Goal: Contribute content: Add original content to the website for others to see

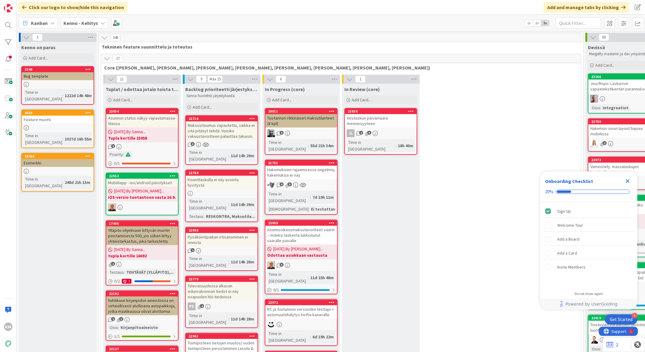
click at [629, 181] on icon "Close Checklist" at bounding box center [627, 181] width 7 height 7
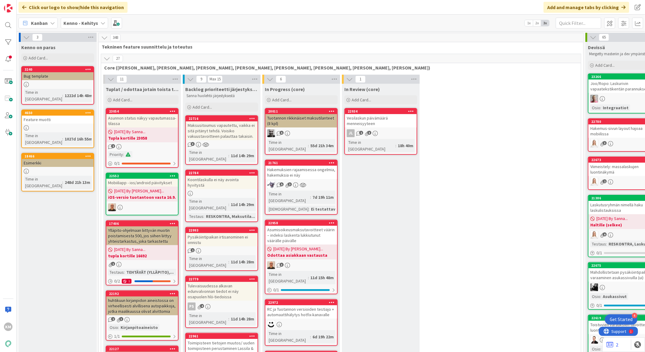
click at [101, 23] on icon at bounding box center [102, 23] width 5 height 5
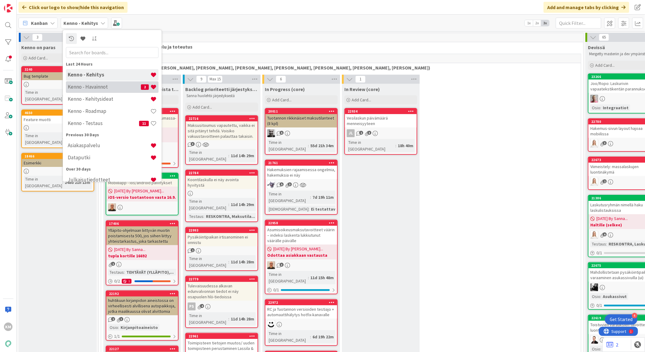
click at [95, 84] on h4 "Kenno - Havainnot" at bounding box center [104, 87] width 73 height 6
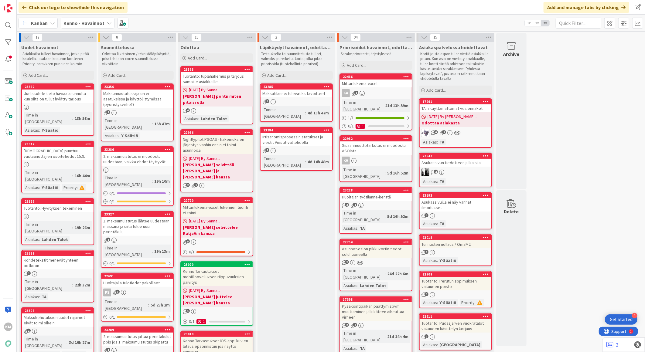
click at [92, 24] on b "Kenno - Havainnot" at bounding box center [83, 23] width 41 height 6
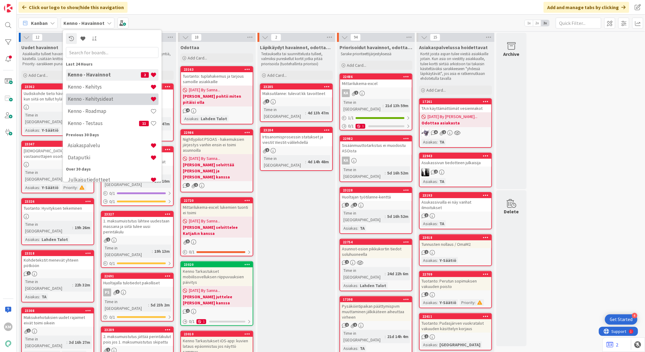
click at [113, 98] on h4 "Kenno - Kehitysideat" at bounding box center [109, 99] width 83 height 6
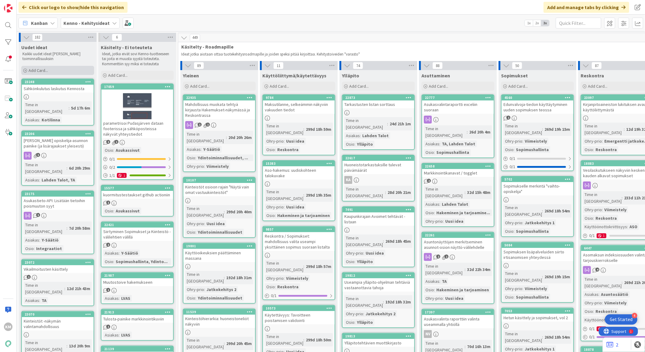
click at [59, 72] on div "Add Card..." at bounding box center [57, 70] width 73 height 9
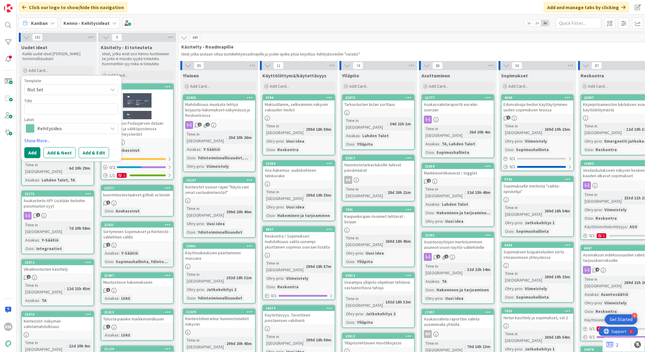
click at [94, 87] on span "Not Set" at bounding box center [65, 90] width 76 height 8
click at [81, 113] on span "Kennon uusi toiminnallisuus (korttipohja)" at bounding box center [76, 116] width 87 height 8
type textarea "x"
type textarea "Kennon uusi toiminnallisuus (korttipohja)"
click at [95, 155] on button "Add & Edit" at bounding box center [94, 152] width 30 height 11
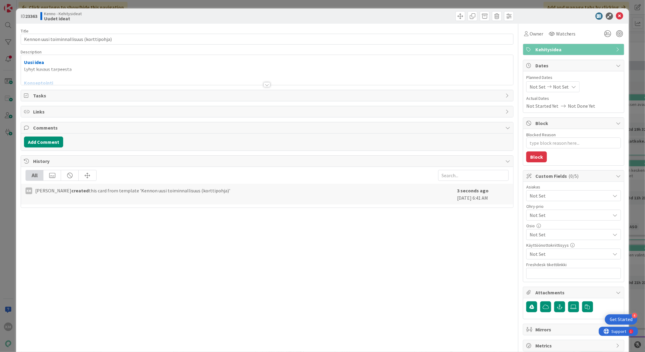
type textarea "x"
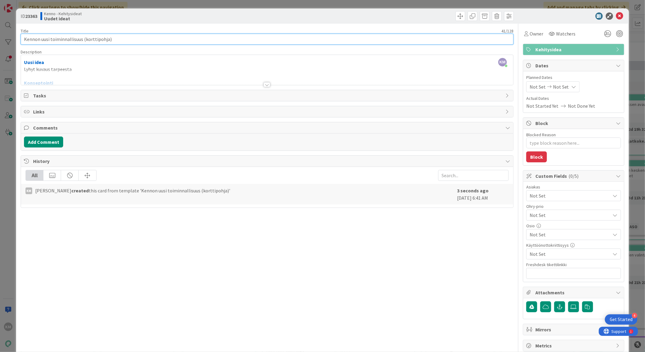
drag, startPoint x: 129, startPoint y: 40, endPoint x: 0, endPoint y: 32, distance: 129.6
click at [0, 32] on html "4 Get Started KM Click our logo to show/hide this navigation Add and manage tab…" at bounding box center [322, 176] width 645 height 352
paste input "Vikailmoituslomake"
type input "Vikailmoituslomake"
type textarea "x"
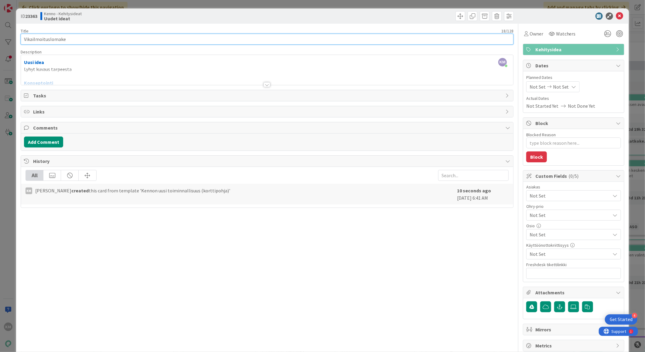
type input "Vikailmoituslomake"
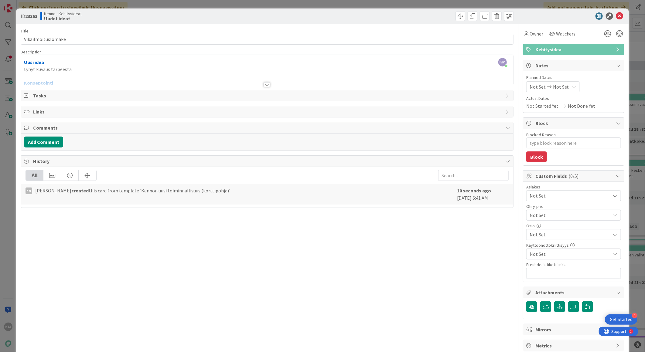
click at [78, 70] on div at bounding box center [267, 77] width 492 height 15
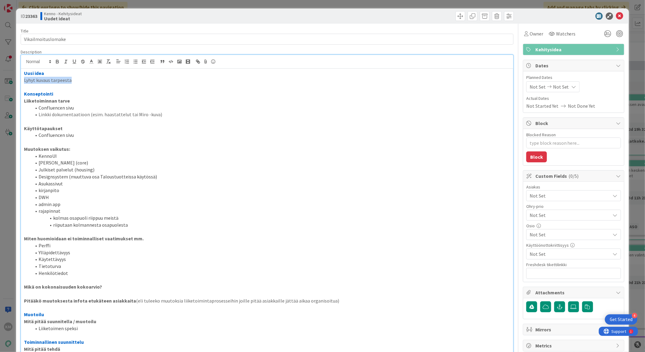
drag, startPoint x: 77, startPoint y: 80, endPoint x: -2, endPoint y: 82, distance: 79.0
click at [0, 82] on html "4 Get Started KM Click our logo to show/hide this navigation Add and manage tab…" at bounding box center [322, 176] width 645 height 352
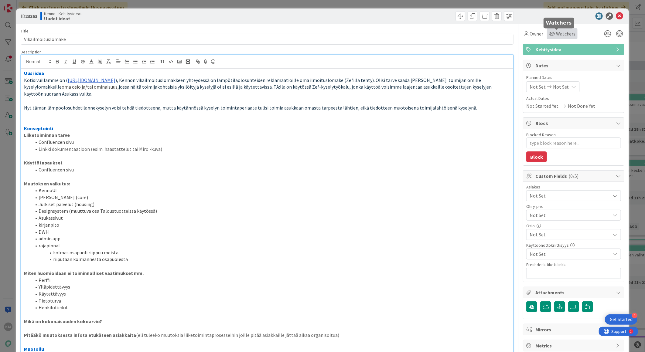
click at [556, 32] on span "Watchers" at bounding box center [566, 33] width 20 height 7
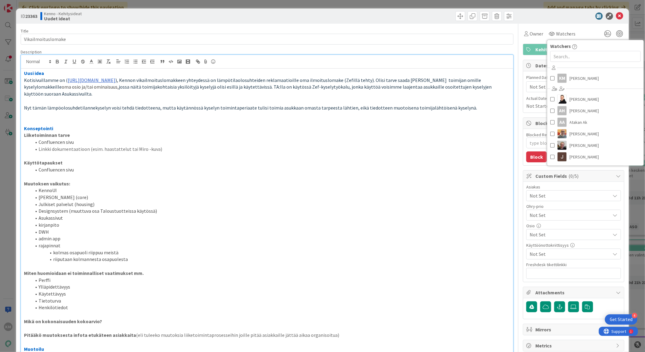
click at [545, 16] on div at bounding box center [570, 15] width 107 height 7
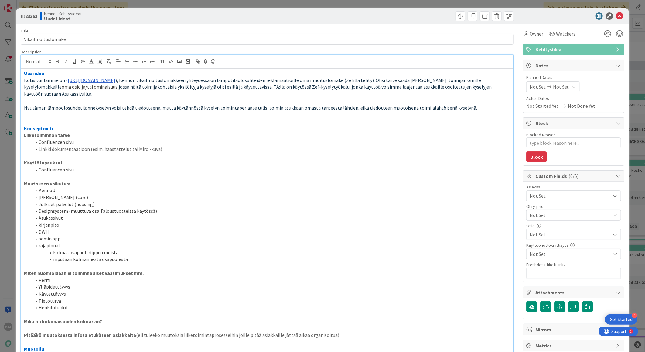
click at [551, 196] on span "Not Set" at bounding box center [569, 195] width 81 height 7
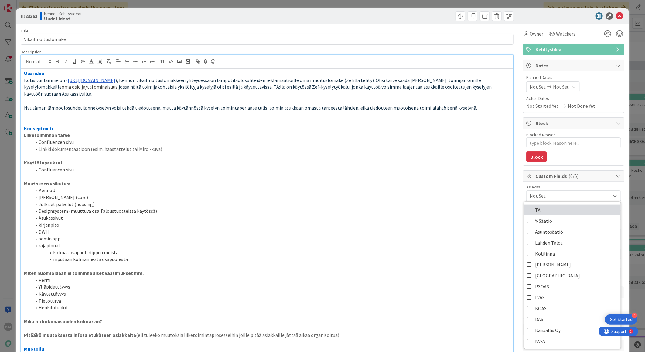
click at [542, 206] on link "TA" at bounding box center [572, 210] width 97 height 11
click at [457, 208] on li "Designsystem (muuttuva osa Taloustuotteissa käytössä)" at bounding box center [270, 211] width 479 height 7
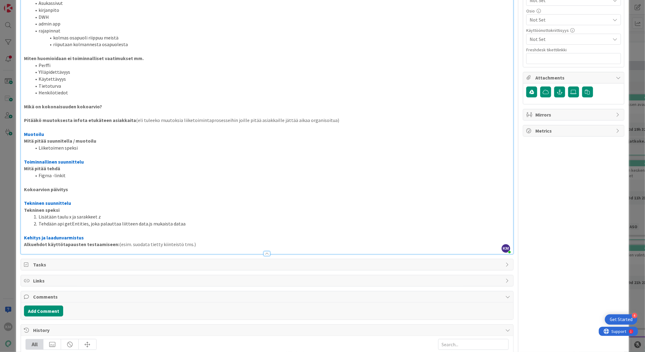
scroll to position [254, 0]
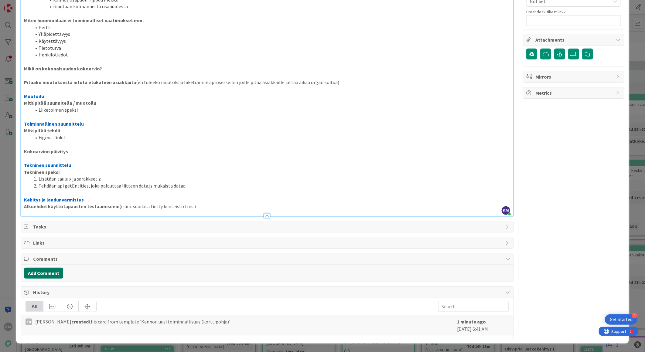
click at [50, 272] on button "Add Comment" at bounding box center [43, 273] width 39 height 11
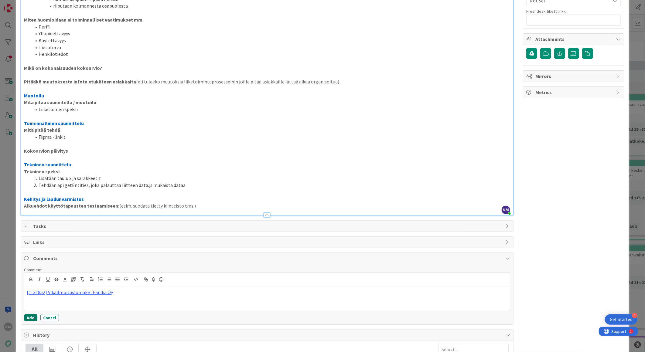
click at [30, 316] on button "Add" at bounding box center [30, 317] width 13 height 7
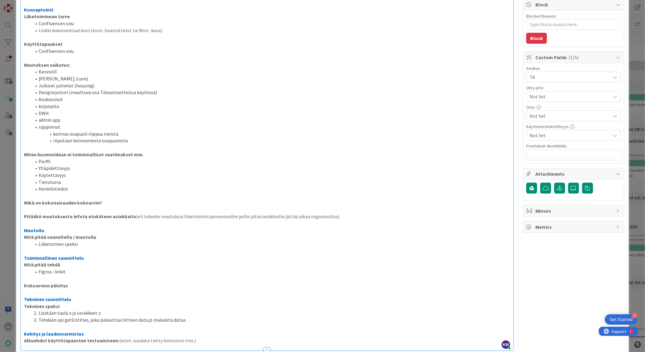
scroll to position [0, 0]
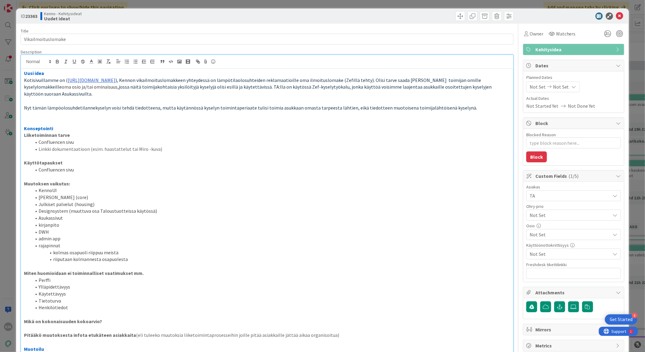
click at [31, 16] on b "23363" at bounding box center [31, 16] width 12 height 6
copy b "23363"
click at [616, 14] on icon at bounding box center [619, 15] width 7 height 7
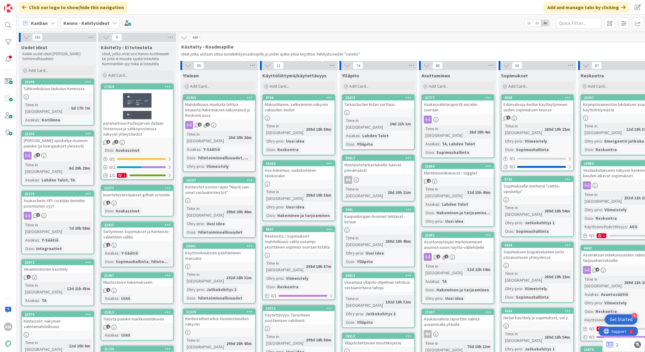
click at [75, 25] on b "Kenno - Kehitysideat" at bounding box center [86, 23] width 46 height 6
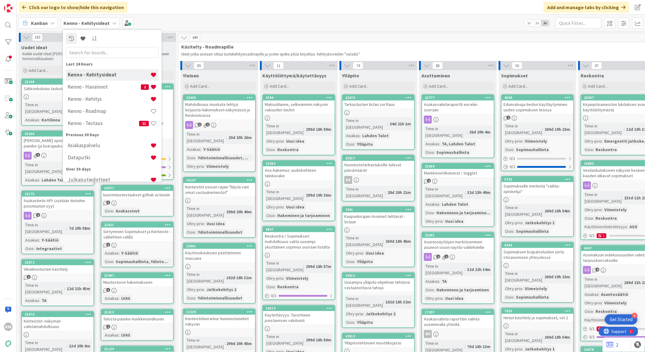
click at [267, 15] on div "Kanban Kenno - Kehitysideat Last 24 Hours Kenno - Kehitysideat Kenno - Havainno…" at bounding box center [331, 23] width 628 height 17
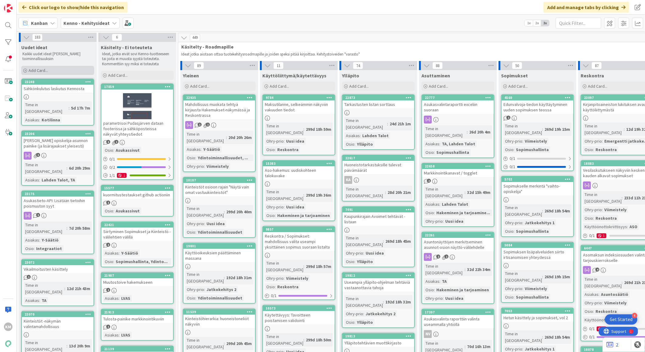
click at [56, 70] on div "Add Card..." at bounding box center [57, 70] width 73 height 9
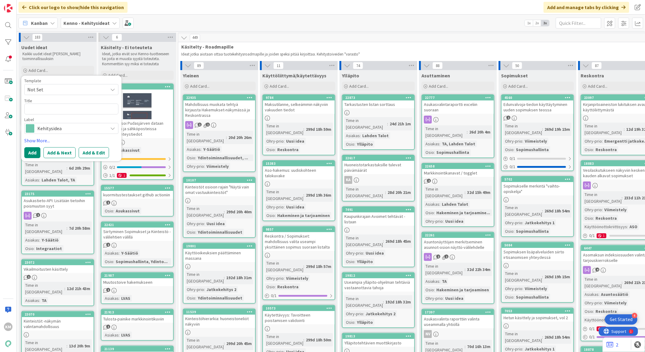
click at [97, 89] on span "Not Set" at bounding box center [65, 90] width 76 height 8
click at [105, 117] on span "Kennon uusi toiminnallisuus (korttipohja)" at bounding box center [76, 116] width 87 height 8
type textarea "x"
type textarea "Kennon uusi toiminnallisuus (korttipohja)"
click at [90, 152] on button "Add & Edit" at bounding box center [94, 152] width 30 height 11
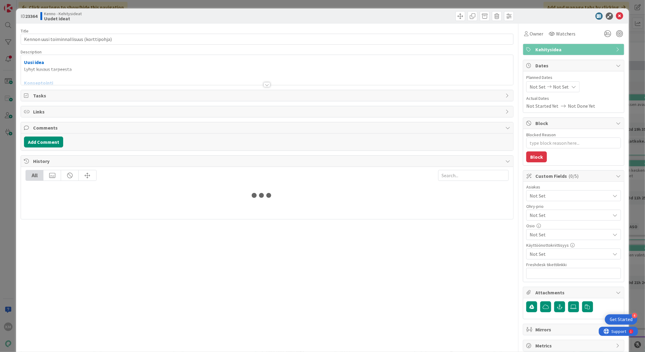
type textarea "x"
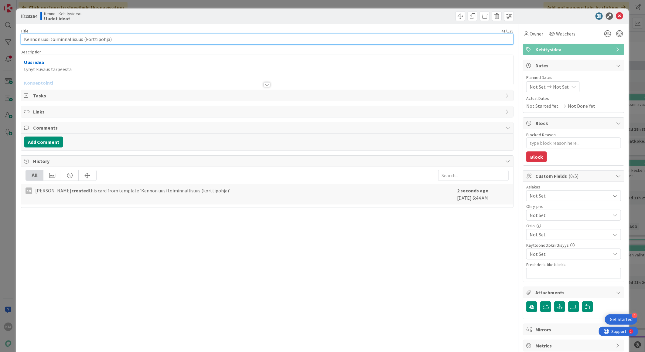
drag, startPoint x: 114, startPoint y: 38, endPoint x: -2, endPoint y: 34, distance: 116.1
click at [0, 34] on html "4 Get Started KM Click our logo to show/hide this navigation Add and manage tab…" at bounding box center [322, 176] width 645 height 352
paste input "selaimen useammalla välilehdellä"
type input "Kenno selaimen useammalla välilehdellä"
type textarea "x"
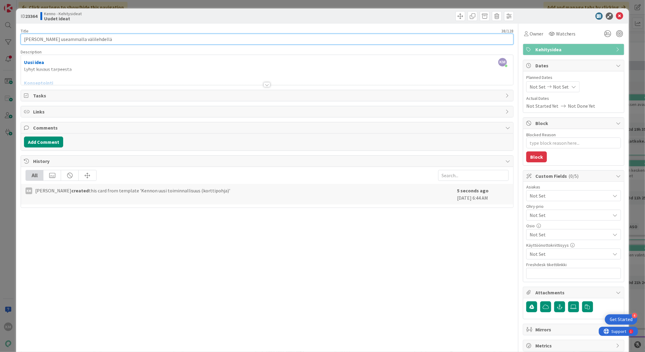
type input "Kenno selaimen useammalla välilehdellä"
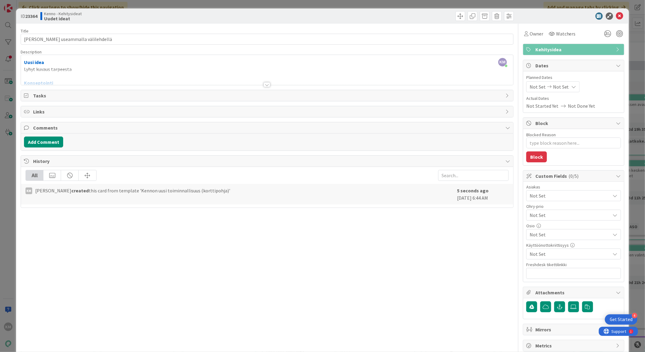
click at [74, 68] on div "KM Kaisa Moilanen just joined Uusi idea Lyhyt kuvaus tarpeesta Konseptointi Lii…" at bounding box center [267, 70] width 492 height 30
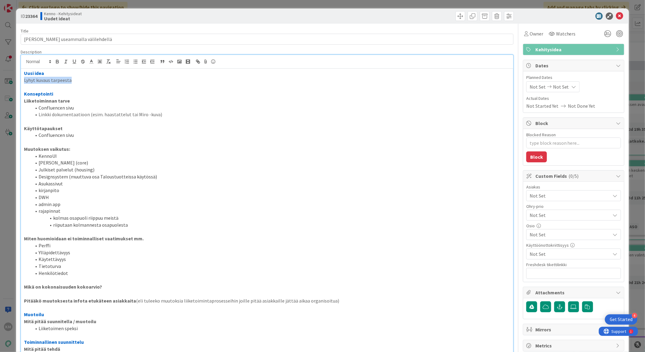
drag, startPoint x: 77, startPoint y: 83, endPoint x: 8, endPoint y: 78, distance: 69.4
click at [8, 78] on div "ID 23364 Kenno - Kehitysideat Uudet ideat Title 38 / 128 Kenno selaimen useamma…" at bounding box center [322, 176] width 645 height 352
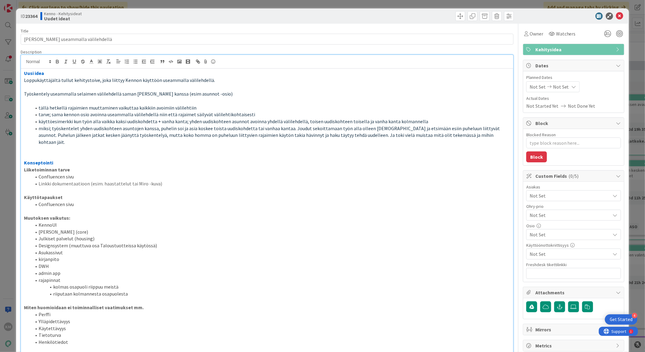
click at [68, 74] on p "Uusi idea" at bounding box center [267, 73] width 486 height 7
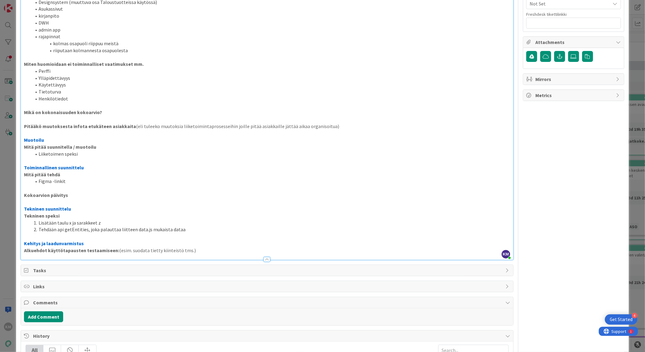
scroll to position [288, 0]
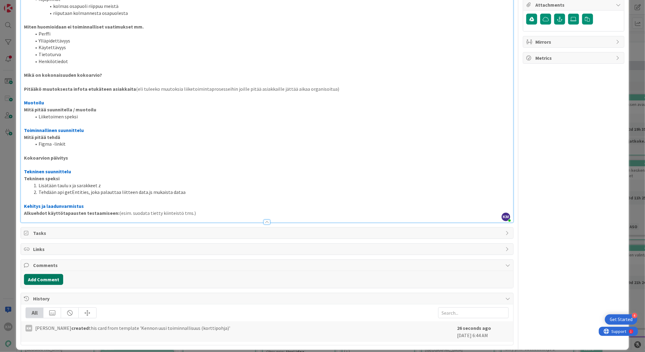
click at [50, 276] on button "Add Comment" at bounding box center [43, 279] width 39 height 11
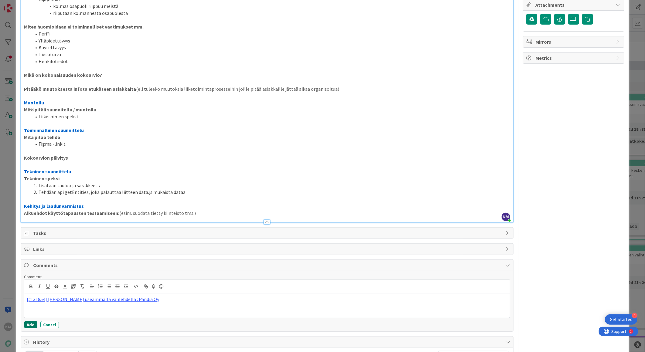
click at [31, 321] on button "Add" at bounding box center [30, 324] width 13 height 7
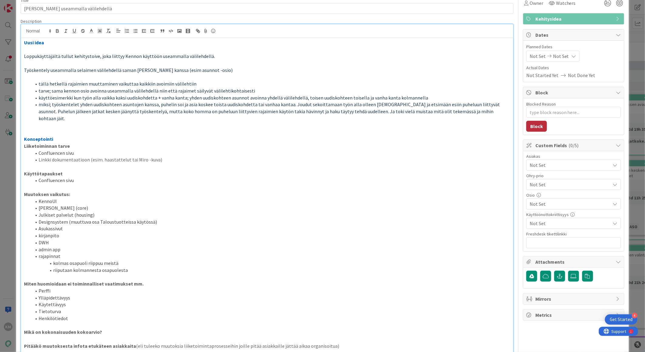
scroll to position [0, 0]
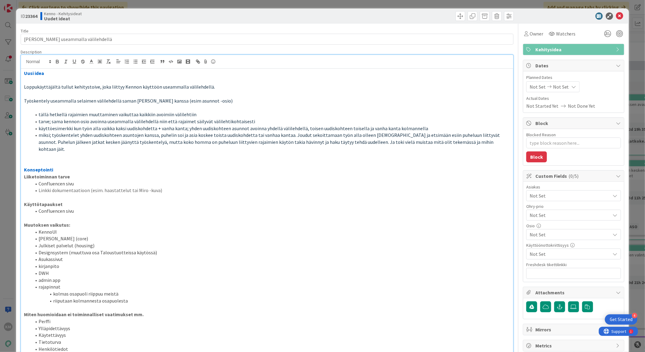
click at [544, 196] on span "Not Set" at bounding box center [569, 195] width 81 height 7
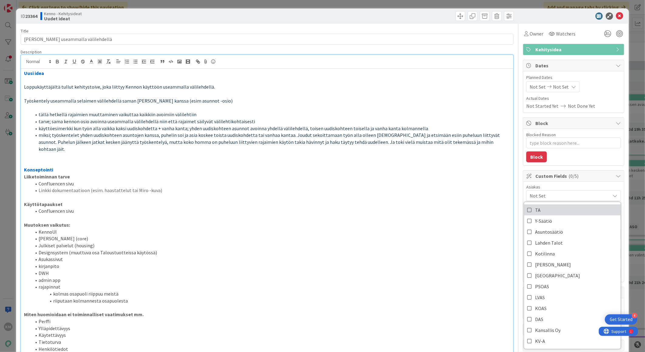
click at [538, 211] on link "TA" at bounding box center [572, 210] width 97 height 11
drag, startPoint x: 410, startPoint y: 243, endPoint x: 411, endPoint y: 247, distance: 3.5
click at [410, 249] on li "Designsystem (muuttuva osa Taloustuotteissa käytössä)" at bounding box center [270, 252] width 479 height 7
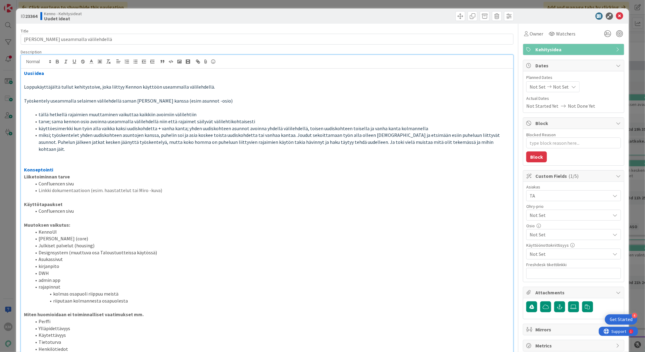
click at [32, 16] on b "23364" at bounding box center [31, 16] width 12 height 6
copy b "23364"
click at [616, 17] on icon at bounding box center [619, 15] width 7 height 7
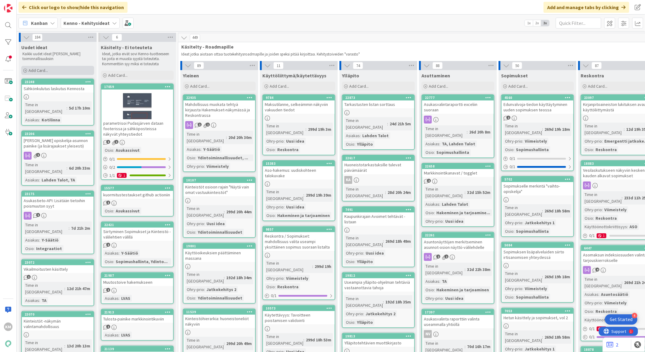
click at [46, 71] on span "Add Card..." at bounding box center [38, 70] width 19 height 5
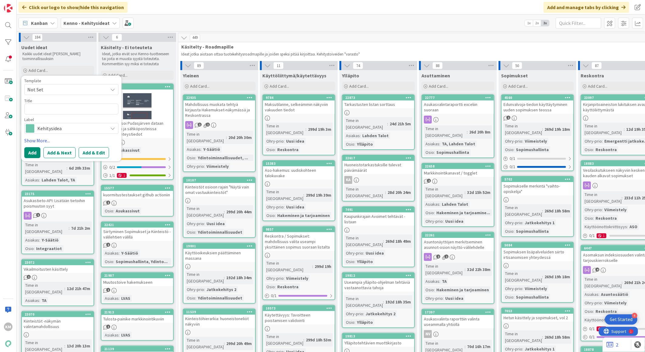
click at [90, 89] on span "Not Set" at bounding box center [65, 90] width 76 height 8
click at [87, 114] on span "Kennon uusi toiminnallisuus (korttipohja)" at bounding box center [76, 116] width 87 height 8
type textarea "x"
type textarea "Kennon uusi toiminnallisuus (korttipohja)"
click at [89, 152] on button "Add & Edit" at bounding box center [94, 152] width 30 height 11
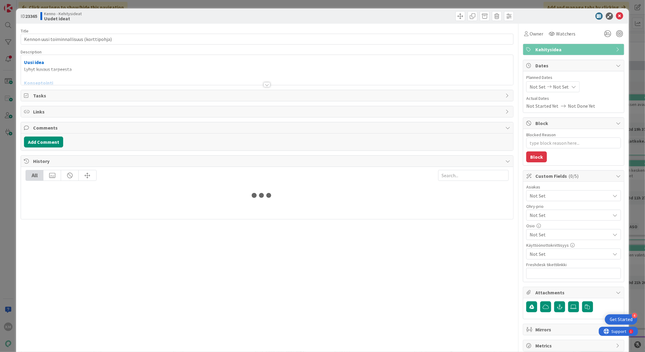
type textarea "x"
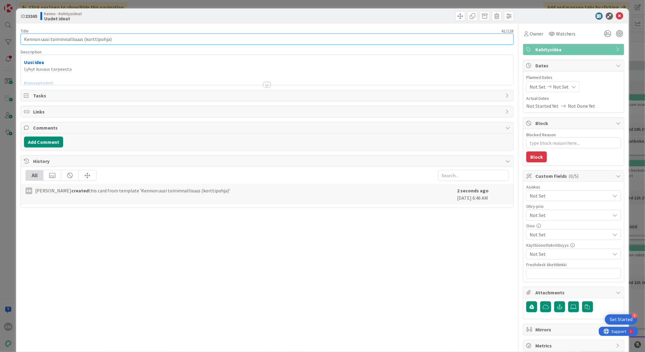
click at [107, 40] on input "Kennon uusi toiminnallisuus (korttipohja)" at bounding box center [267, 39] width 493 height 11
drag, startPoint x: 107, startPoint y: 37, endPoint x: 0, endPoint y: 38, distance: 106.9
click at [0, 38] on html "4 Get Started KM Click our logo to show/hide this navigation Add and manage tab…" at bounding box center [322, 176] width 645 height 352
paste input "Vuokrahakemuksen päähakija ja toissijainen hakija"
type input "Vuokrahakemuksen päähakija ja toissijainen hakija"
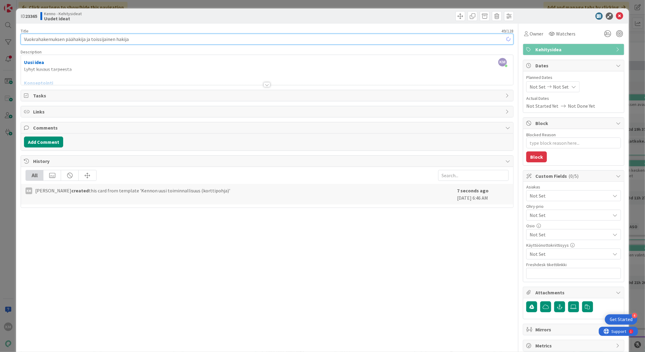
type textarea "x"
type input "Vuokrahakemuksen päähakija ja toissijainen hakija"
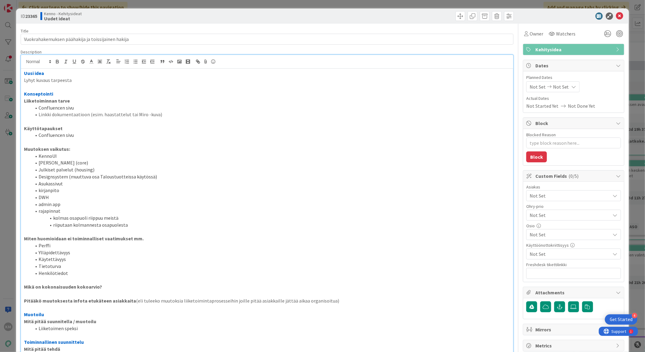
click at [77, 66] on div "KM Kaisa Moilanen just joined Uusi idea Lyhyt kuvaus tarpeesta Konseptointi Lii…" at bounding box center [267, 244] width 492 height 379
drag, startPoint x: 77, startPoint y: 78, endPoint x: 8, endPoint y: 82, distance: 69.0
click at [8, 82] on div "ID 23365 Kenno - Kehitysideat Uudet ideat Title 49 / 128 Vuokrahakemuksen pääha…" at bounding box center [322, 176] width 645 height 352
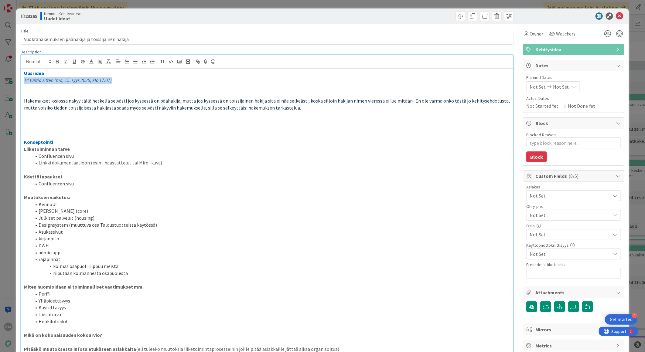
drag, startPoint x: 122, startPoint y: 80, endPoint x: -2, endPoint y: 81, distance: 123.9
click at [0, 81] on html "4 Get Started KM Click our logo to show/hide this navigation Add and manage tab…" at bounding box center [322, 176] width 645 height 352
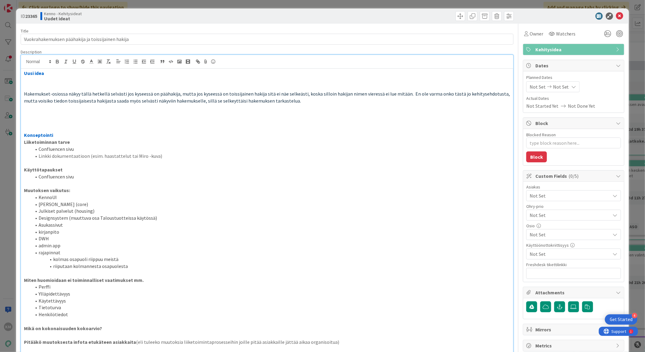
click at [551, 199] on span "Not Set" at bounding box center [569, 195] width 81 height 7
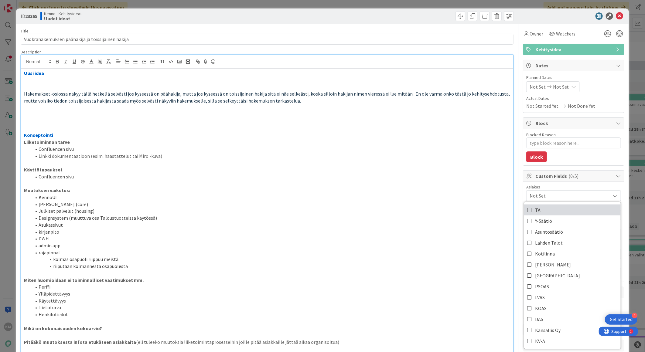
click at [541, 210] on link "TA" at bounding box center [572, 210] width 97 height 11
click at [427, 224] on li "Asukassivut" at bounding box center [270, 225] width 479 height 7
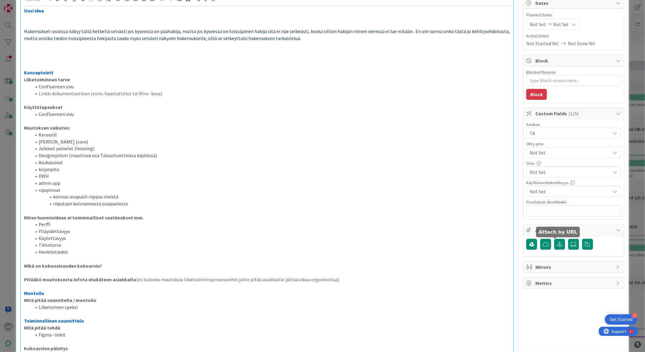
scroll to position [67, 0]
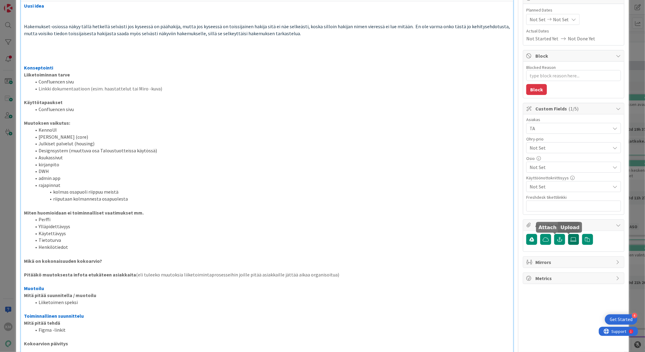
click at [568, 244] on label at bounding box center [573, 239] width 11 height 11
click at [568, 234] on input "file" at bounding box center [568, 234] width 0 height 0
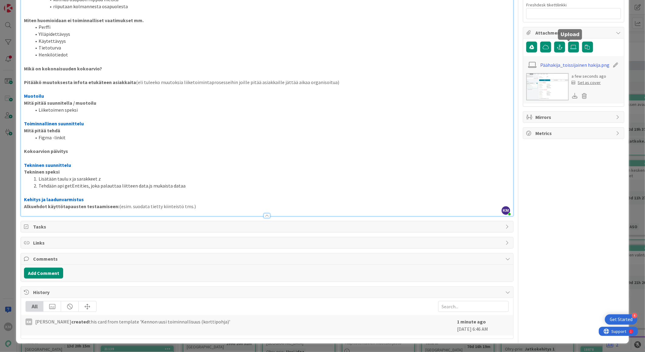
scroll to position [260, 0]
click at [54, 276] on button "Add Comment" at bounding box center [43, 273] width 39 height 11
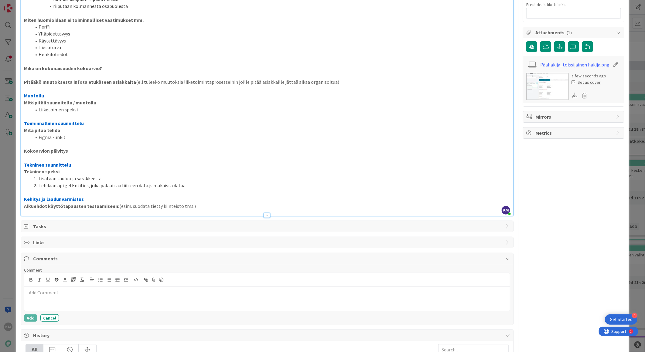
drag, startPoint x: 59, startPoint y: 285, endPoint x: 39, endPoint y: 296, distance: 22.8
click at [32, 317] on button "Add" at bounding box center [30, 318] width 13 height 7
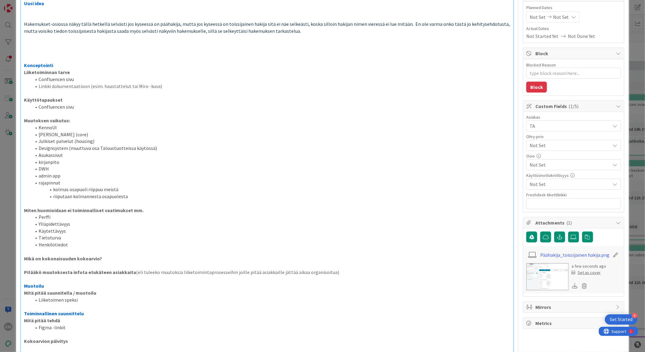
scroll to position [0, 0]
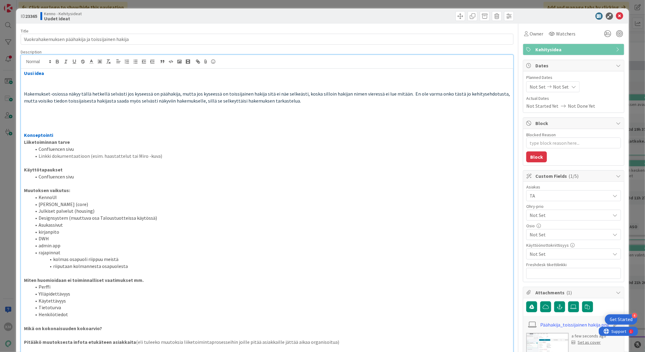
click at [32, 18] on b "23365" at bounding box center [31, 16] width 12 height 6
copy b "23365"
click at [616, 15] on icon at bounding box center [619, 15] width 7 height 7
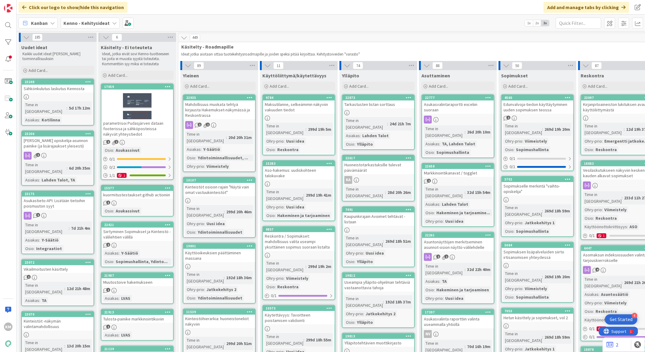
click at [97, 23] on b "Kenno - Kehitysideat" at bounding box center [86, 23] width 46 height 6
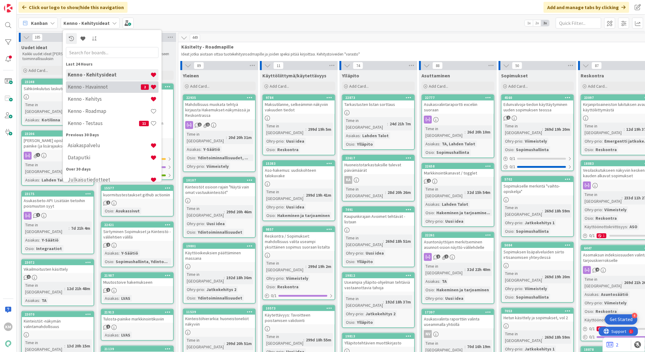
click at [100, 85] on h4 "Kenno - Havainnot" at bounding box center [104, 87] width 73 height 6
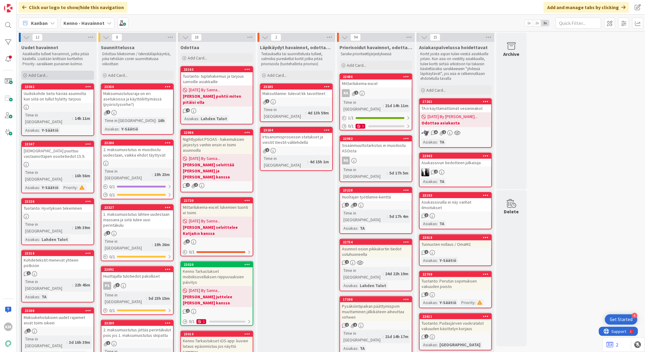
click at [55, 75] on div "Add Card..." at bounding box center [57, 75] width 73 height 9
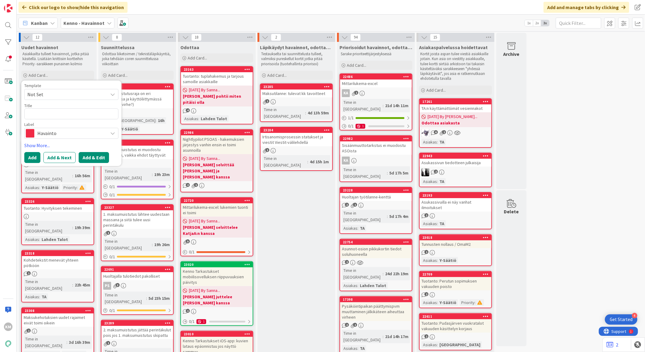
type textarea "x"
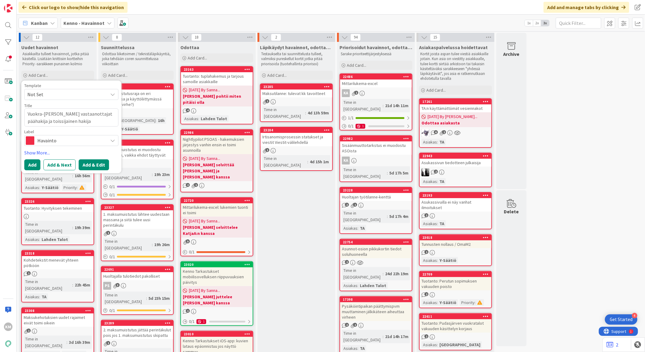
type textarea "Vuokra-asunnon tarjouksen vastaanottajat päähakija ja toissijainen hakija"
click at [97, 163] on button "Add & Edit" at bounding box center [94, 164] width 30 height 11
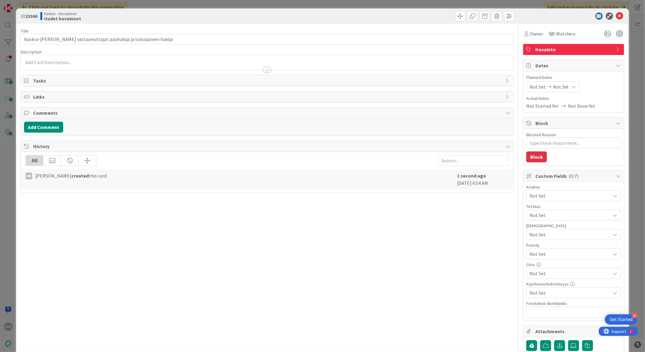
click at [47, 59] on div at bounding box center [267, 62] width 492 height 15
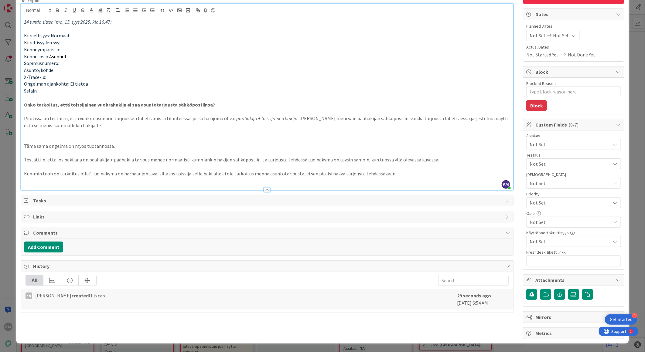
scroll to position [289, 0]
click at [43, 253] on button "Add Comment" at bounding box center [43, 247] width 39 height 11
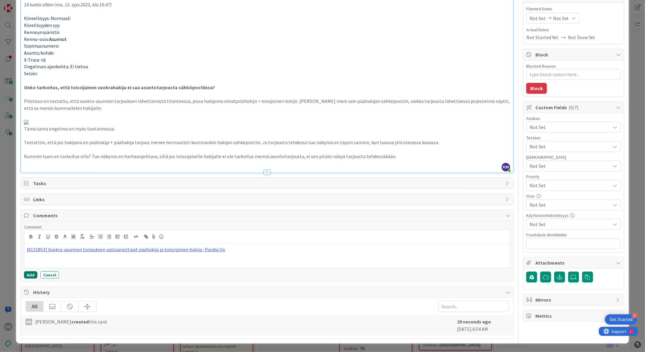
click at [31, 279] on button "Add" at bounding box center [30, 274] width 13 height 7
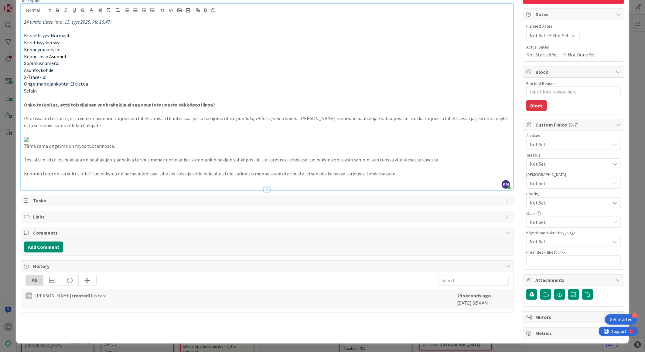
type textarea "x"
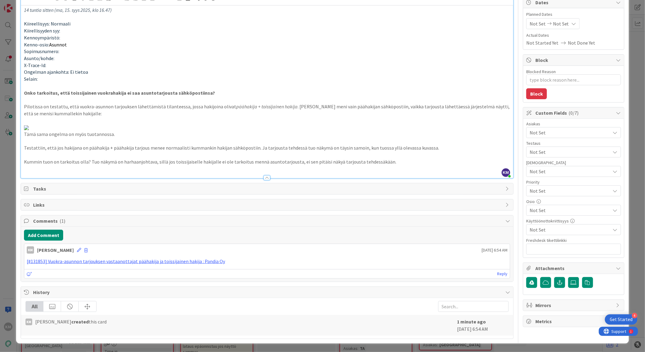
scroll to position [121, 0]
paste input "https://pandia-help.freshdesk.com/a/tickets/131853"
type input "https://pandia-help.freshdesk.com/a/tickets/131853"
type textarea "x"
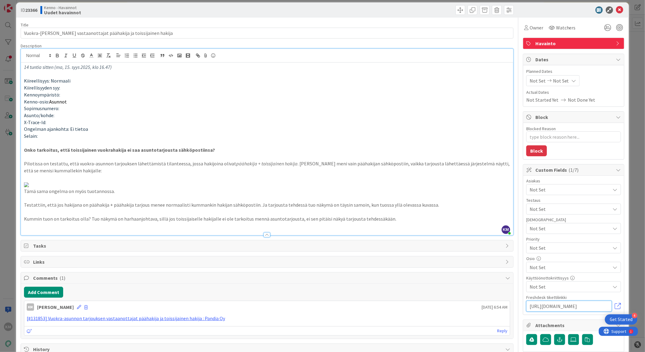
scroll to position [0, 0]
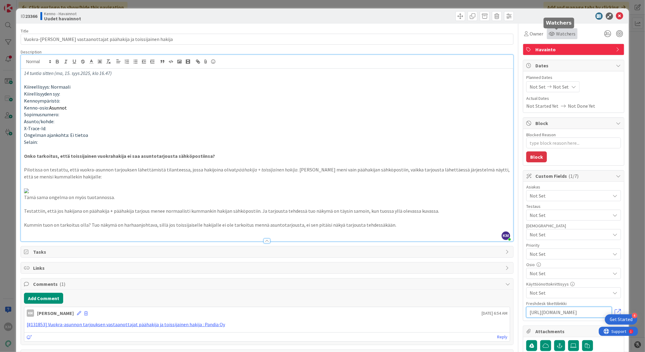
type input "https://pandia-help.freshdesk.com/a/tickets/131853"
click at [560, 32] on span "Watchers" at bounding box center [566, 33] width 20 height 7
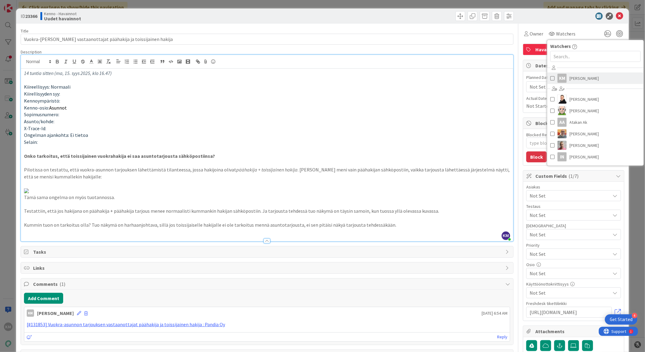
click at [575, 79] on span "Kaisa Moilanen" at bounding box center [584, 78] width 29 height 9
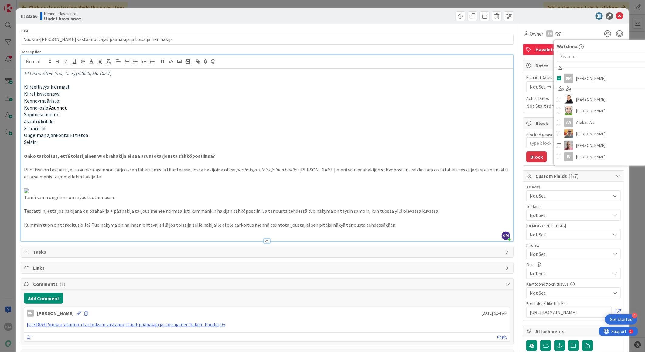
click at [565, 15] on div at bounding box center [570, 15] width 107 height 7
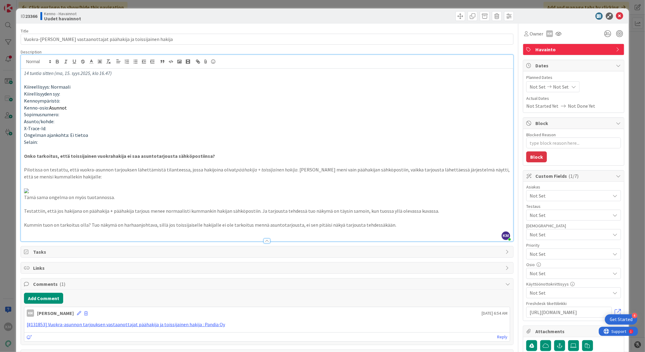
click at [558, 197] on span "Not Set" at bounding box center [569, 195] width 81 height 7
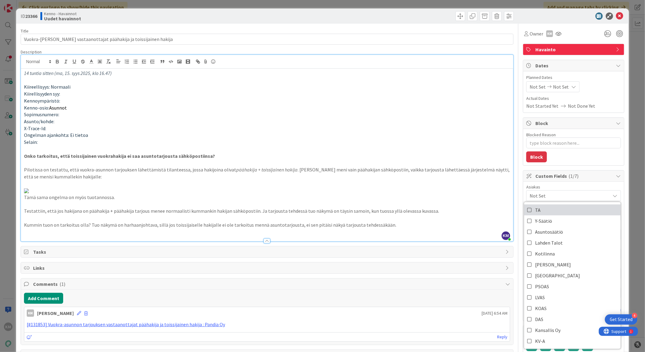
click at [550, 210] on link "TA" at bounding box center [572, 210] width 97 height 11
type textarea "x"
click at [466, 131] on p "X-Trace-Id:" at bounding box center [267, 128] width 486 height 7
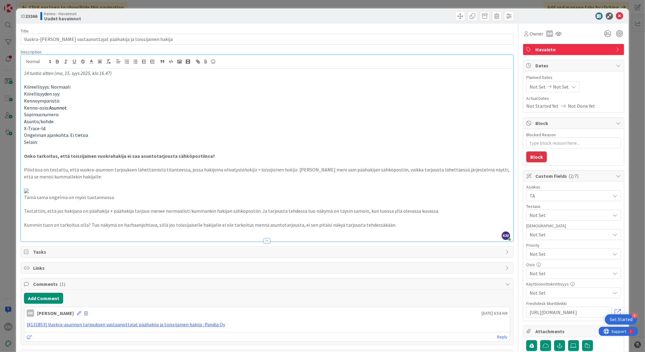
click at [31, 15] on b "23366" at bounding box center [31, 16] width 12 height 6
copy b "23366"
click at [616, 15] on icon at bounding box center [619, 15] width 7 height 7
